Goal: Navigation & Orientation: Find specific page/section

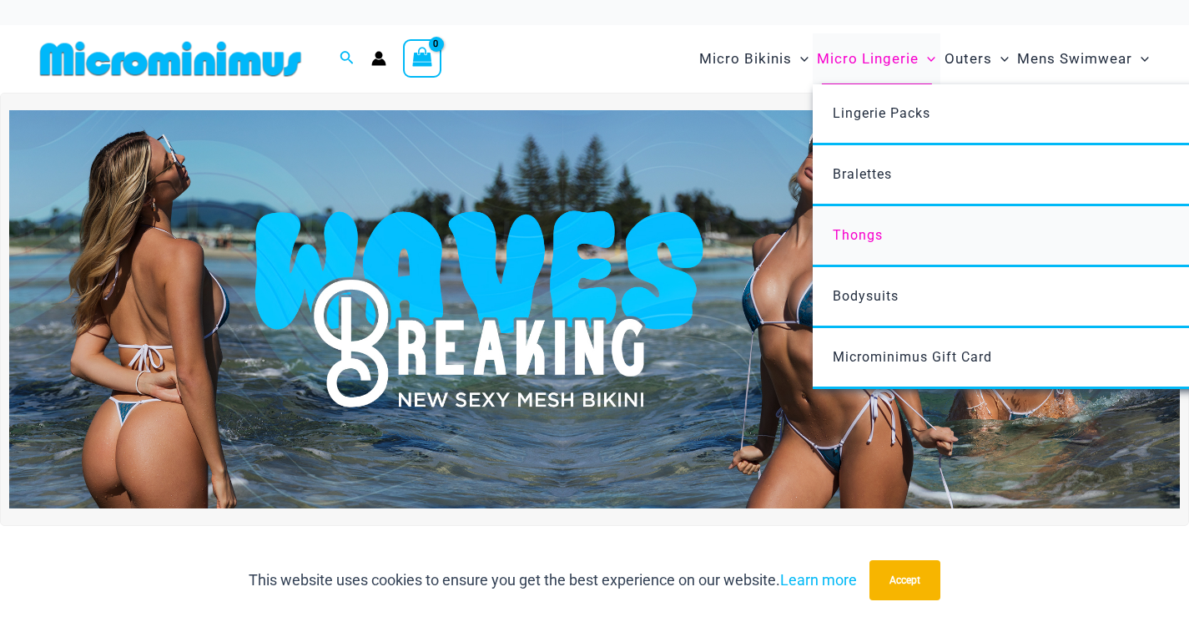
click at [850, 231] on span "Thongs" at bounding box center [858, 235] width 50 height 16
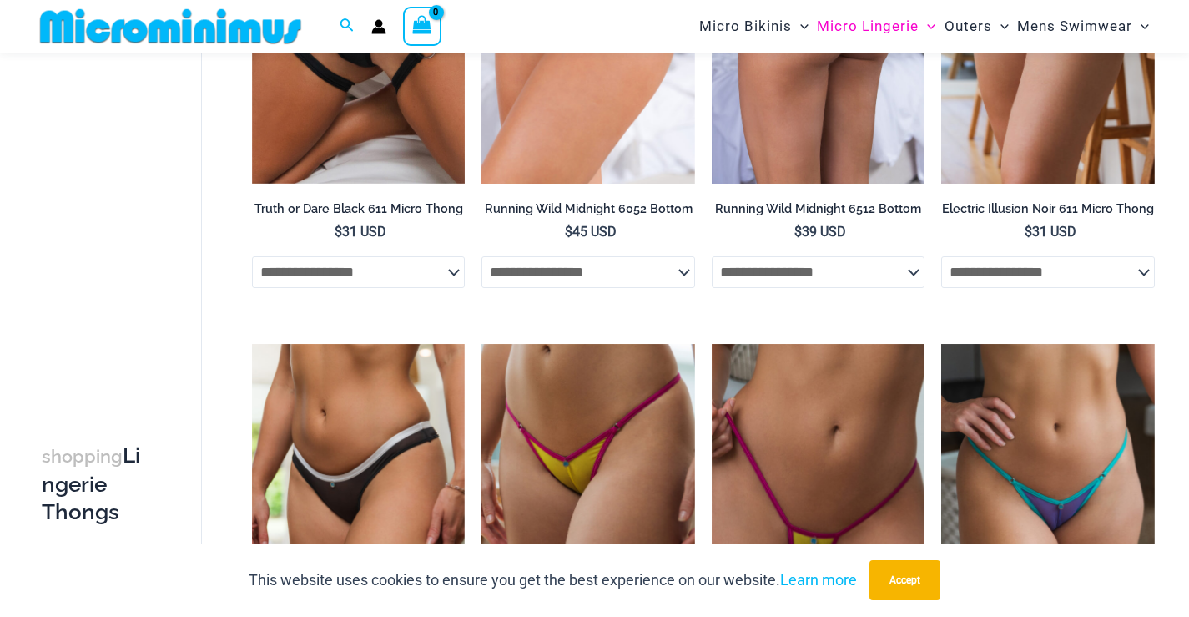
scroll to position [71, 0]
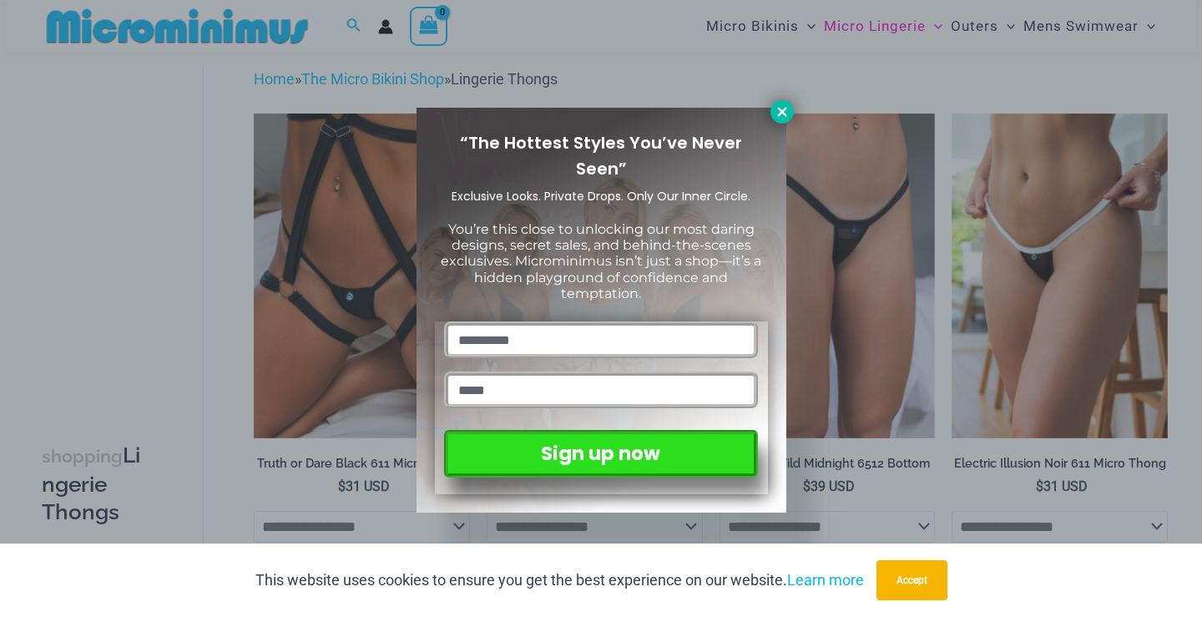
click at [783, 103] on button at bounding box center [781, 111] width 23 height 23
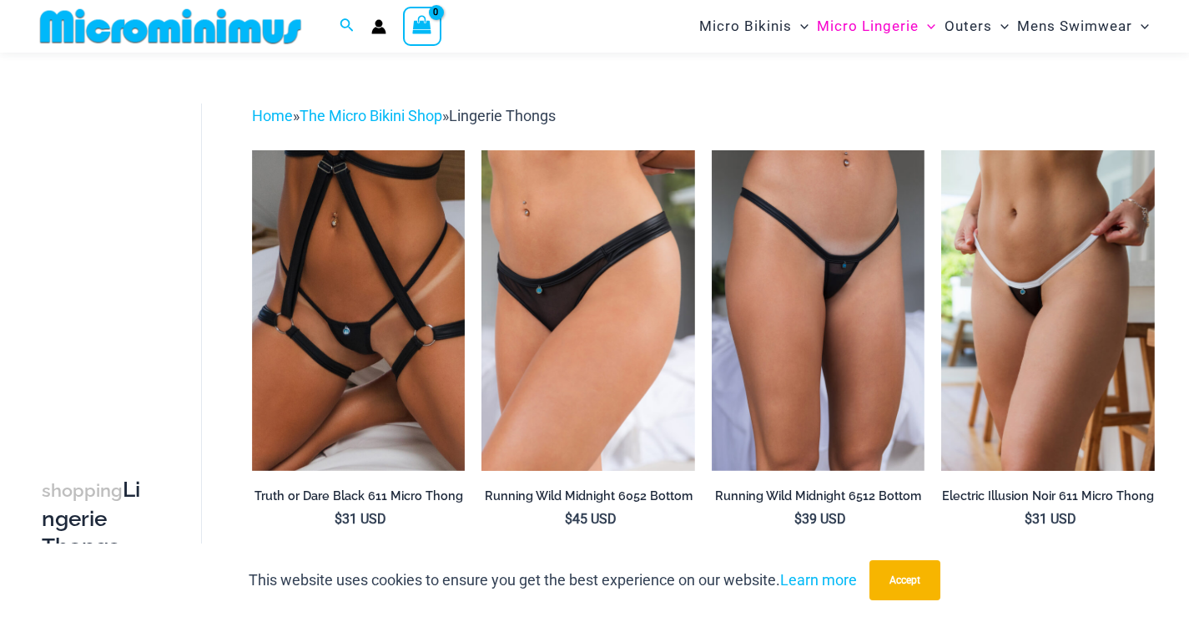
scroll to position [0, 0]
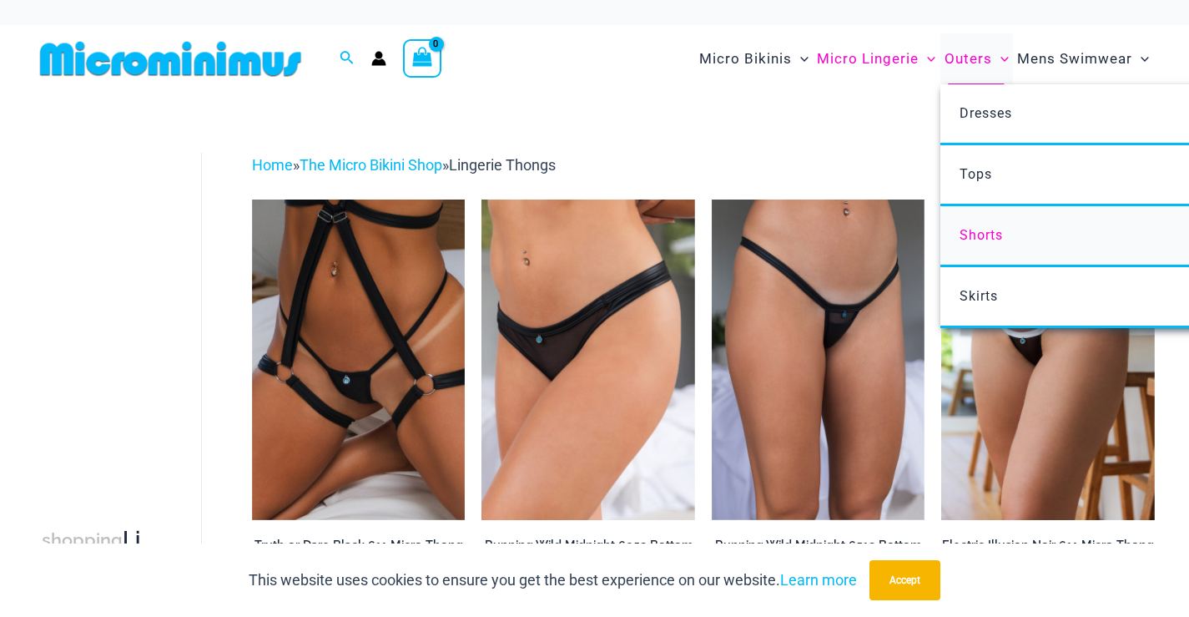
click at [966, 229] on span "Shorts" at bounding box center [981, 235] width 43 height 16
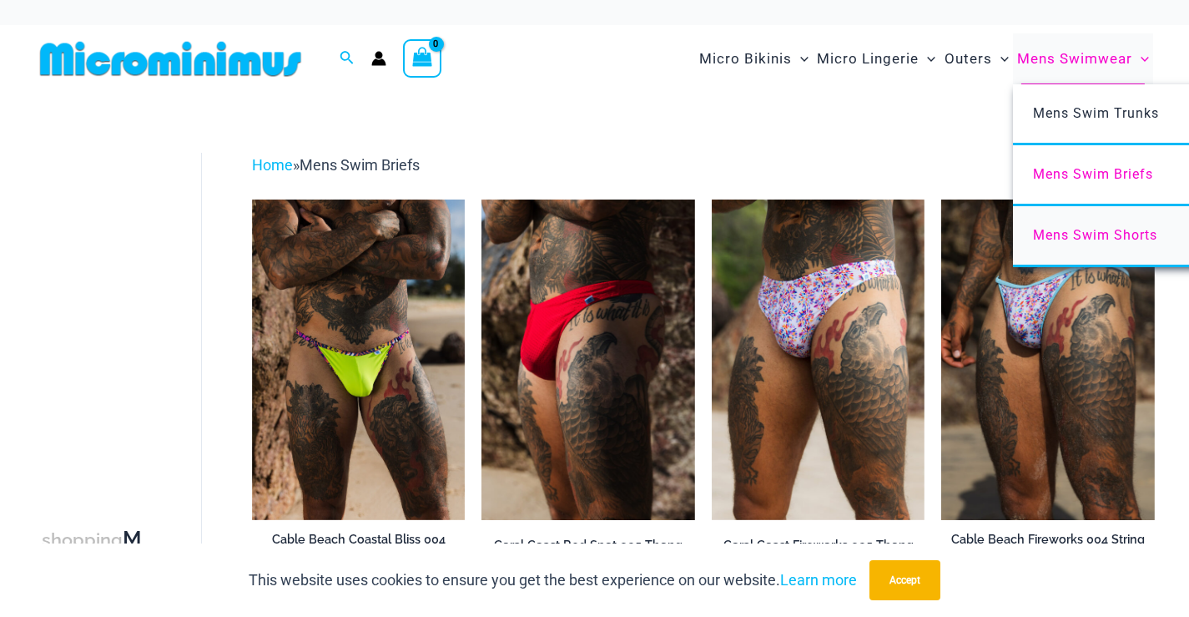
click at [1097, 227] on span "Mens Swim Shorts" at bounding box center [1095, 235] width 124 height 16
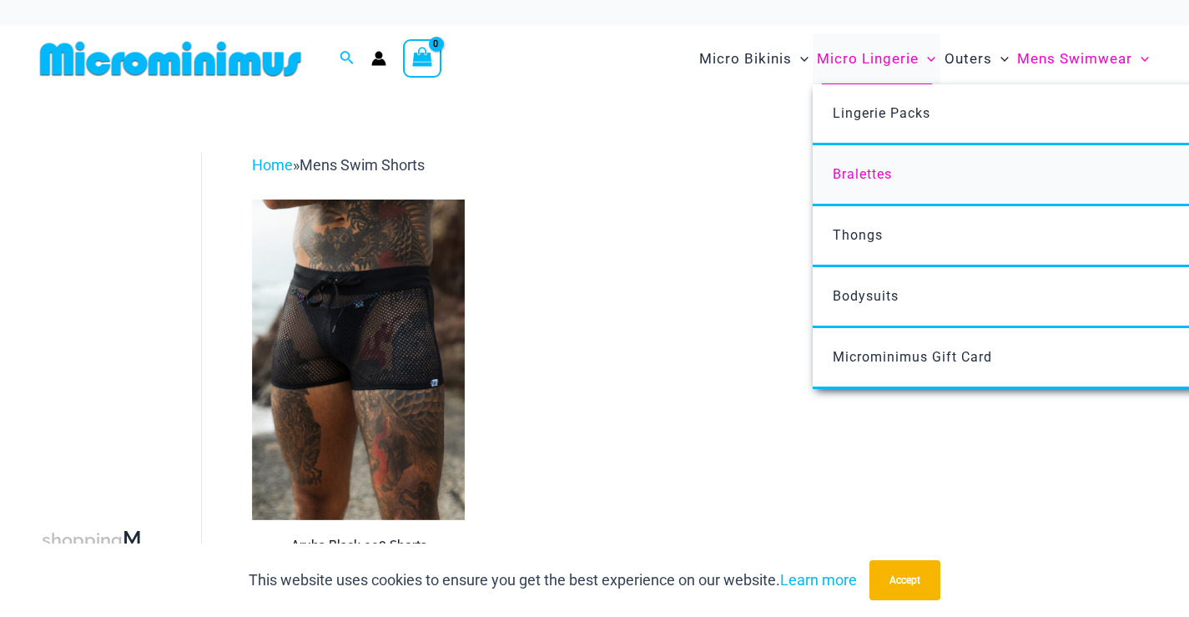
click at [859, 158] on link "Bralettes" at bounding box center [1061, 175] width 497 height 61
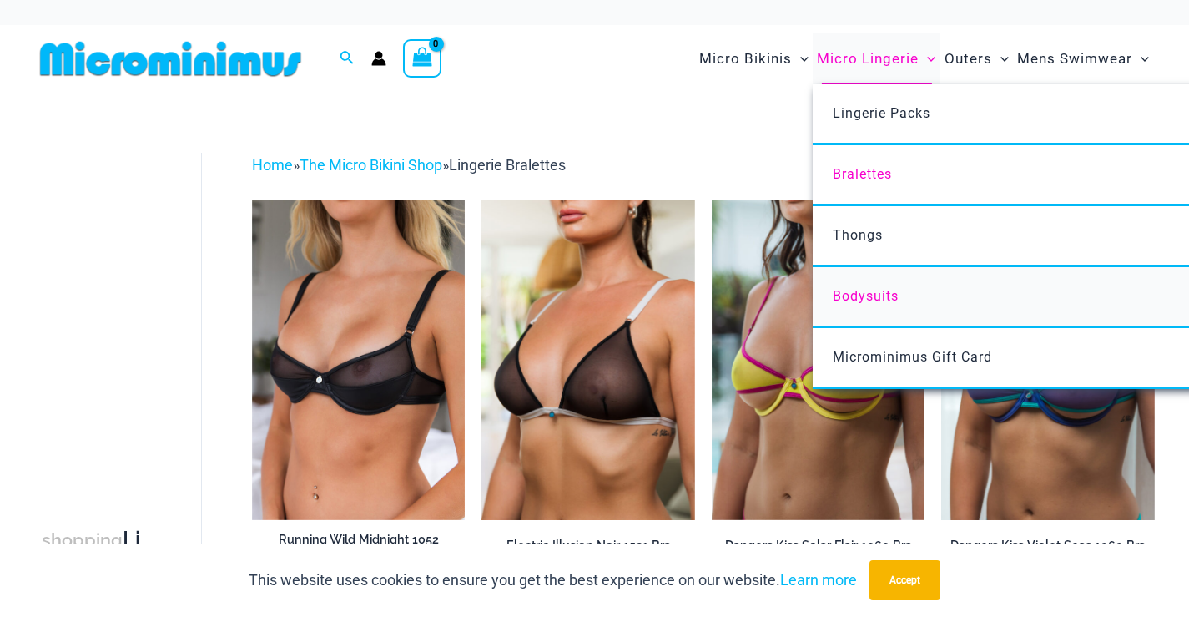
click at [870, 293] on span "Bodysuits" at bounding box center [866, 296] width 66 height 16
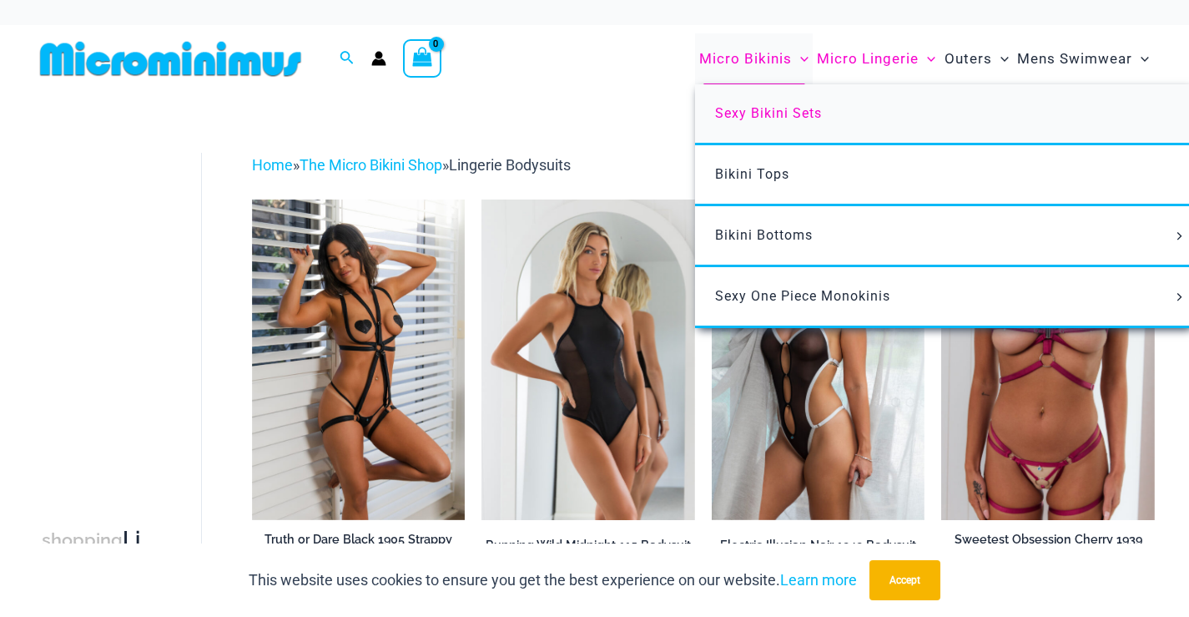
click at [745, 112] on span "Sexy Bikini Sets" at bounding box center [768, 113] width 107 height 16
